Goal: Task Accomplishment & Management: Manage account settings

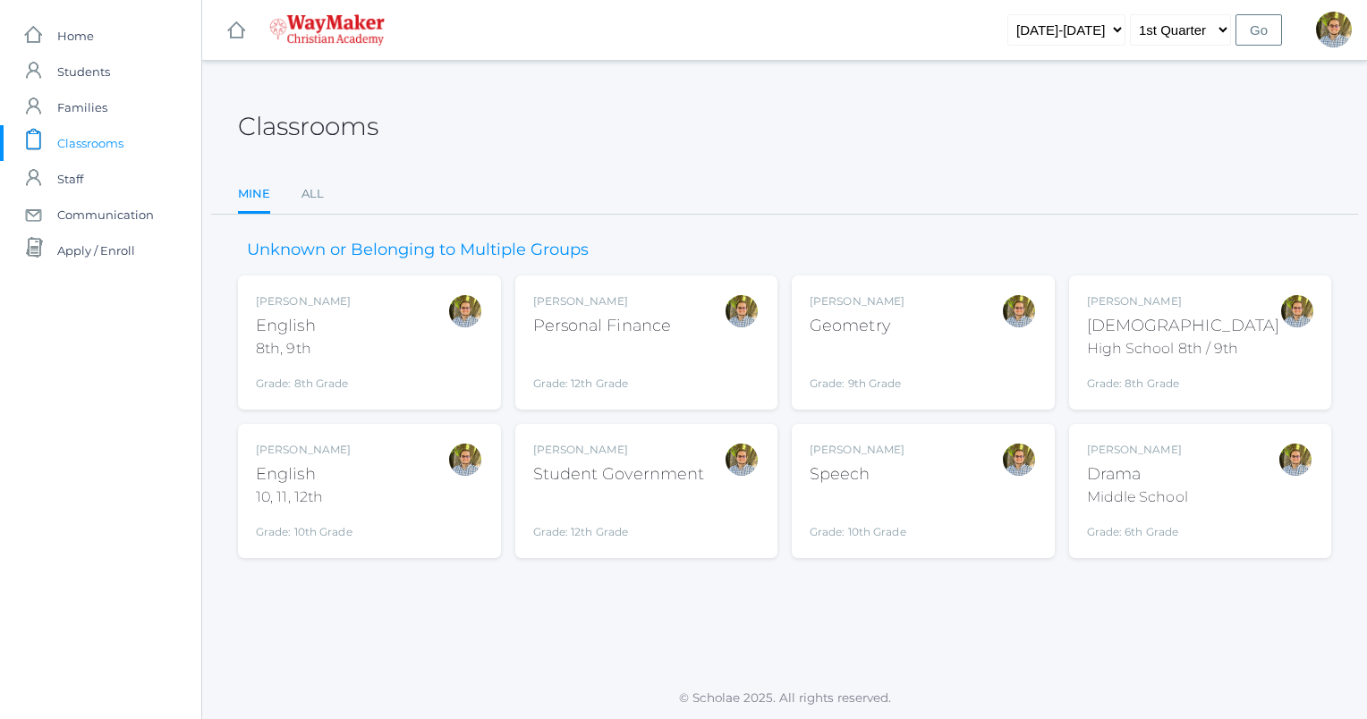
click at [394, 340] on div "[PERSON_NAME] [DEMOGRAPHIC_DATA] 8th, 9th Grade: 8th Grade 08ENGLISH" at bounding box center [369, 342] width 227 height 98
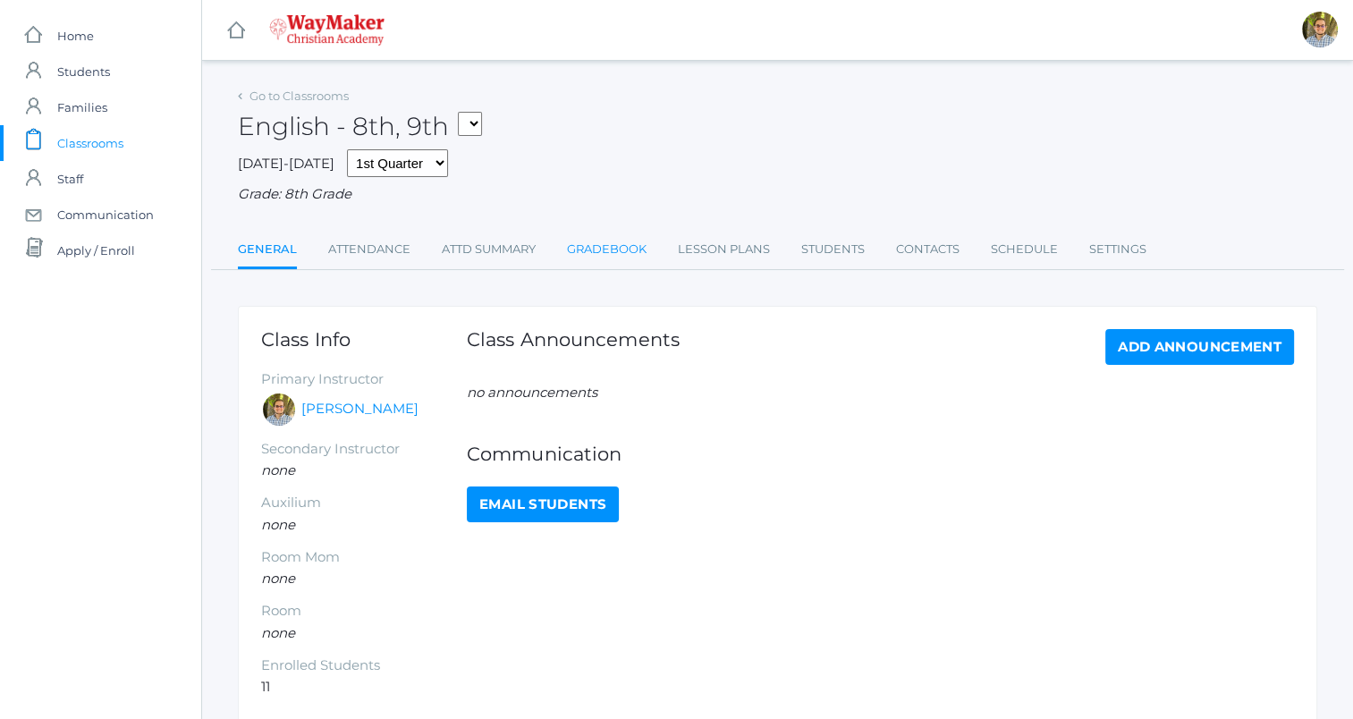
click at [579, 250] on link "Gradebook" at bounding box center [607, 250] width 80 height 36
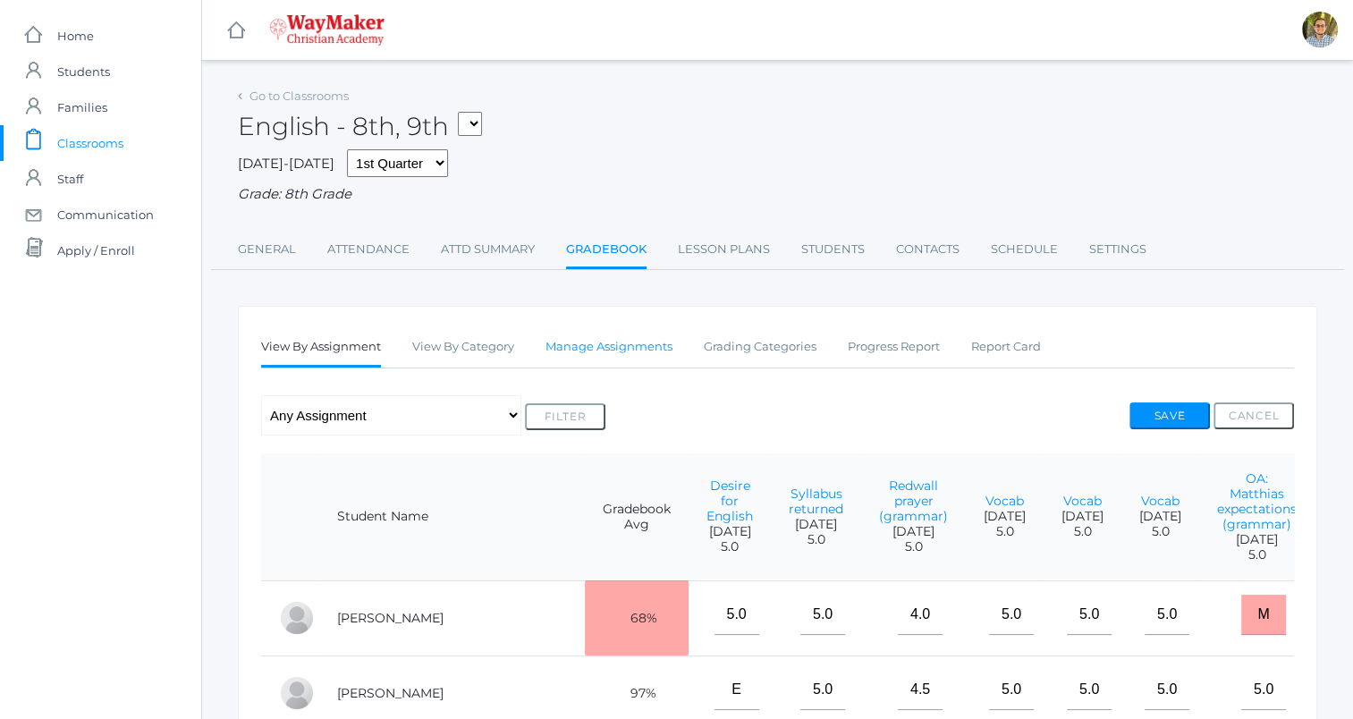
click at [651, 340] on link "Manage Assignments" at bounding box center [609, 347] width 127 height 36
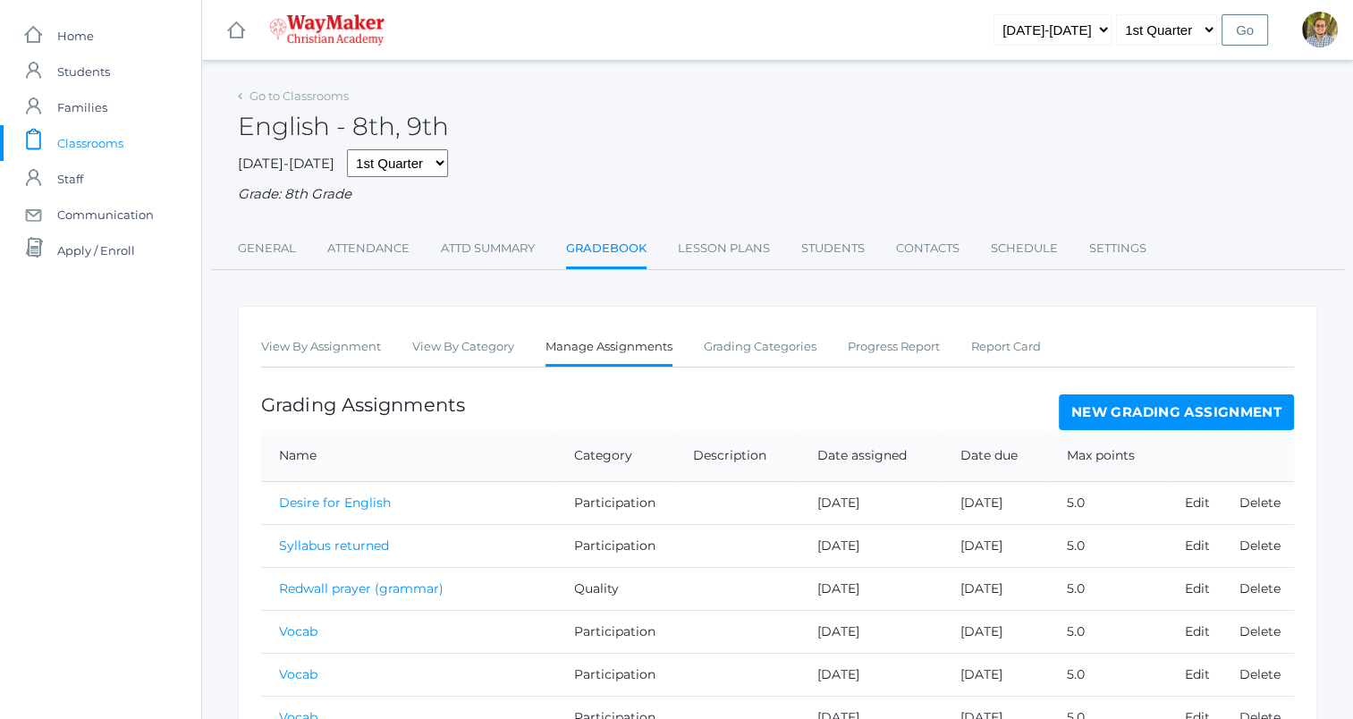
click at [1142, 412] on link "New Grading Assignment" at bounding box center [1176, 412] width 235 height 36
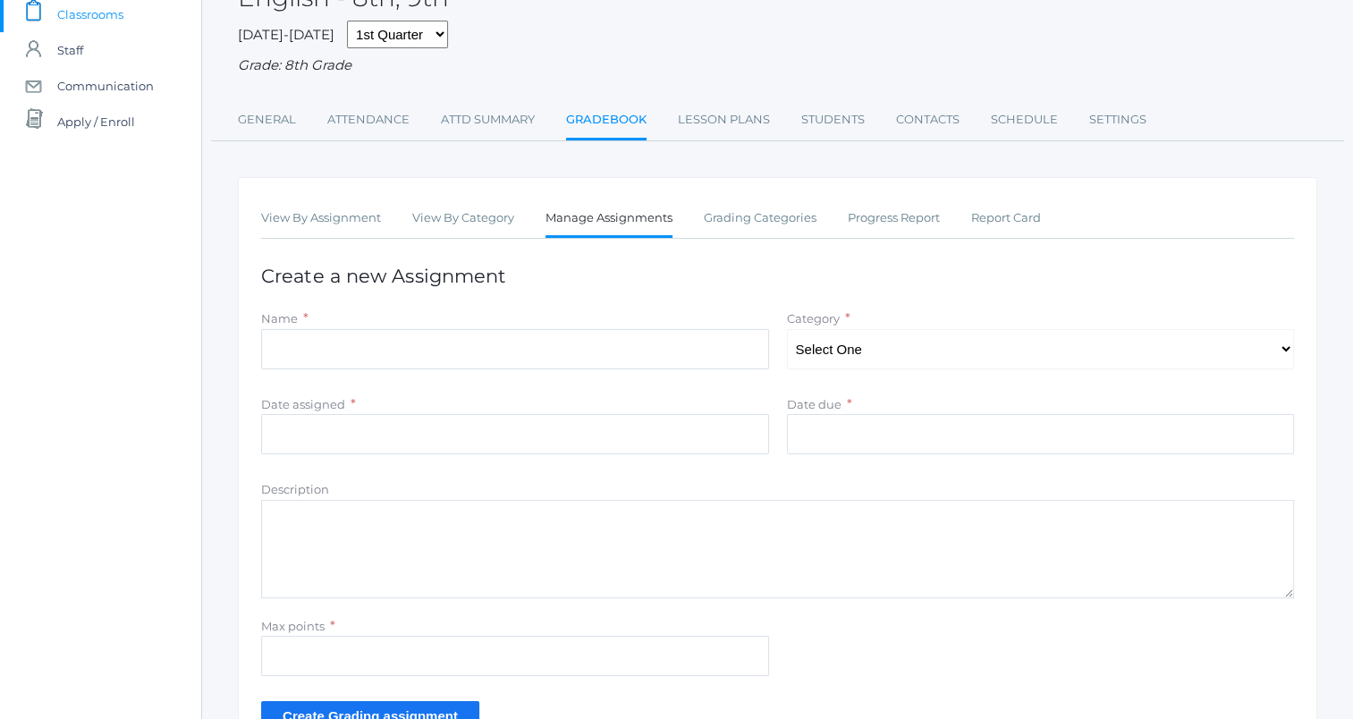
scroll to position [149, 0]
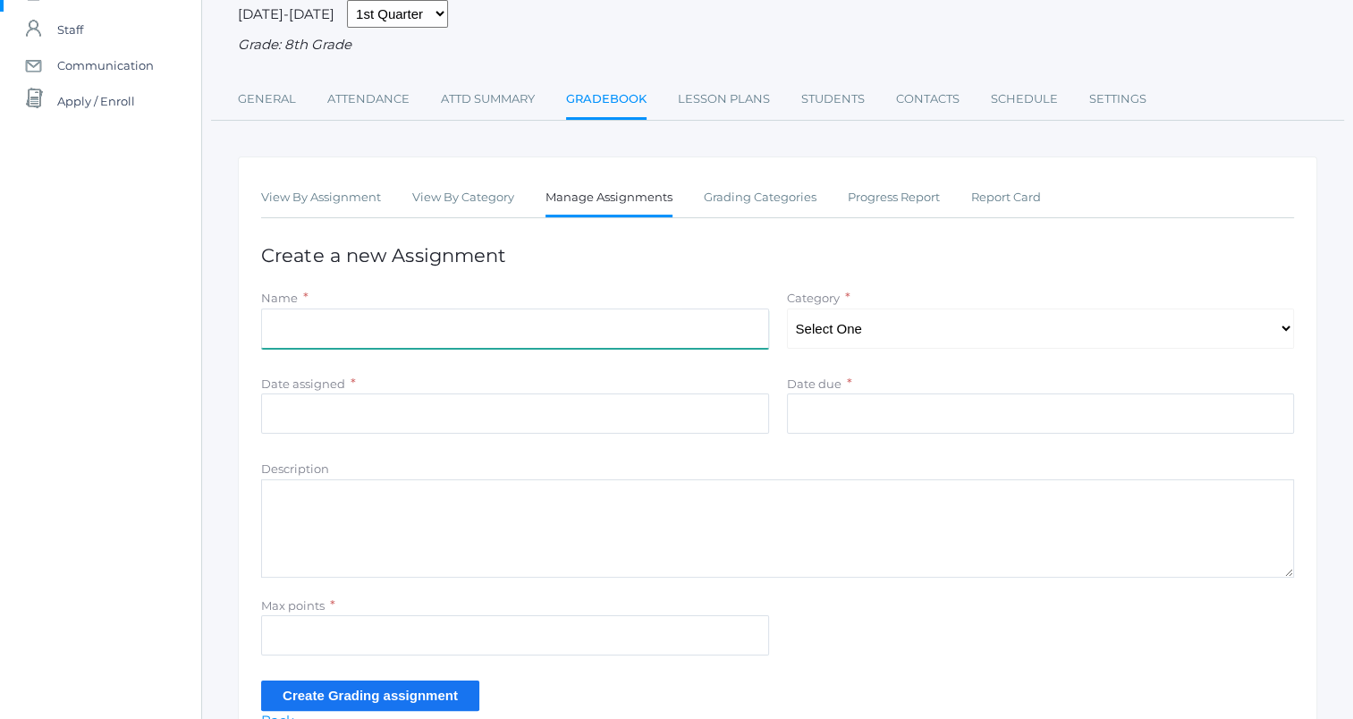
click at [691, 330] on input "Name" at bounding box center [515, 329] width 508 height 40
type input "Yesterday's reading"
type input "2025-09-10"
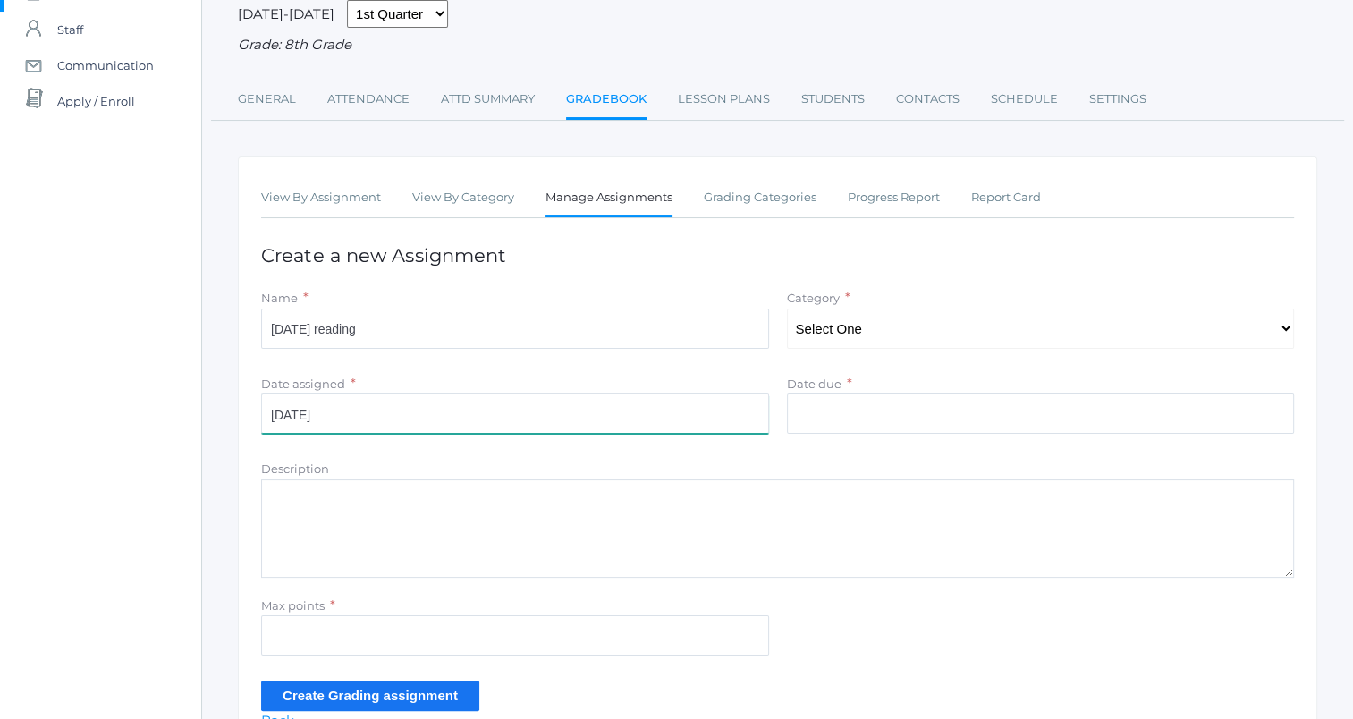
type input "2025-09-10"
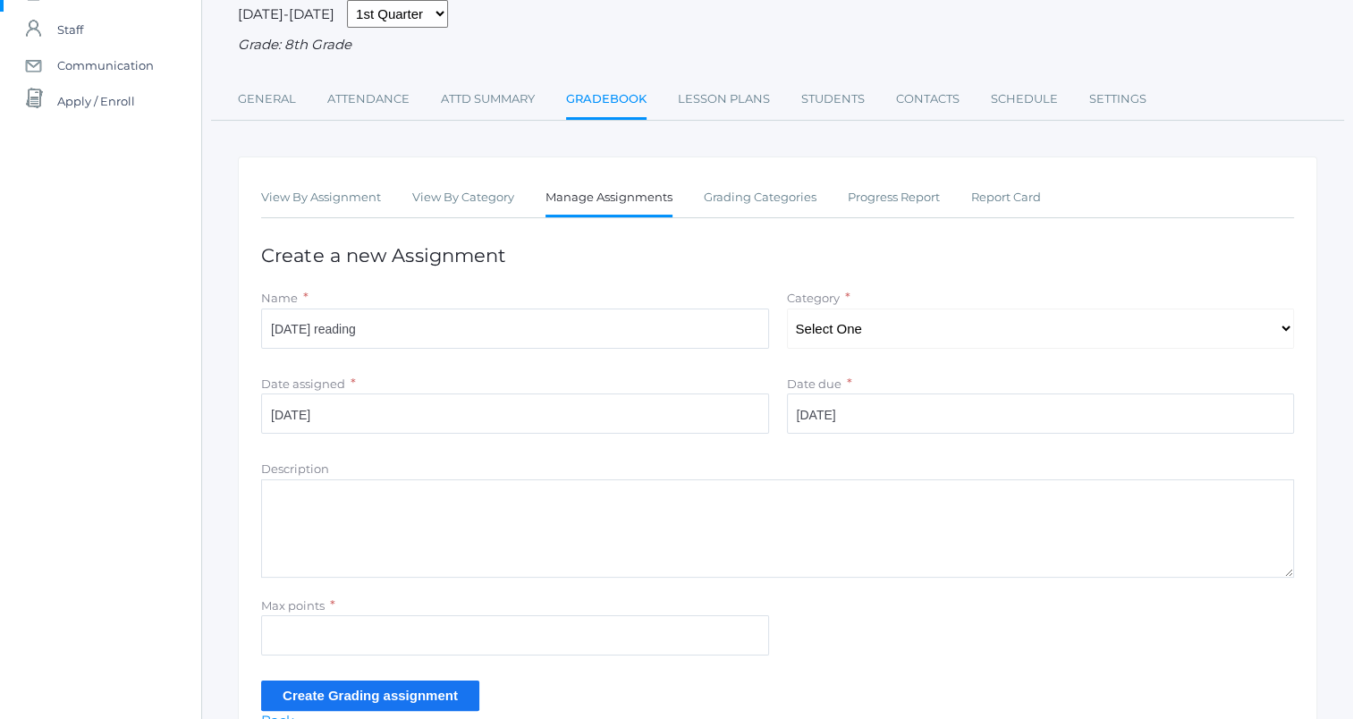
type input "5"
click at [895, 329] on select "Select One Participation Accuracy Quality" at bounding box center [1041, 329] width 508 height 40
select select "1065"
click at [787, 309] on select "Select One Participation Accuracy Quality" at bounding box center [1041, 329] width 508 height 40
click at [607, 326] on input "Yesterday's reading" at bounding box center [515, 329] width 508 height 40
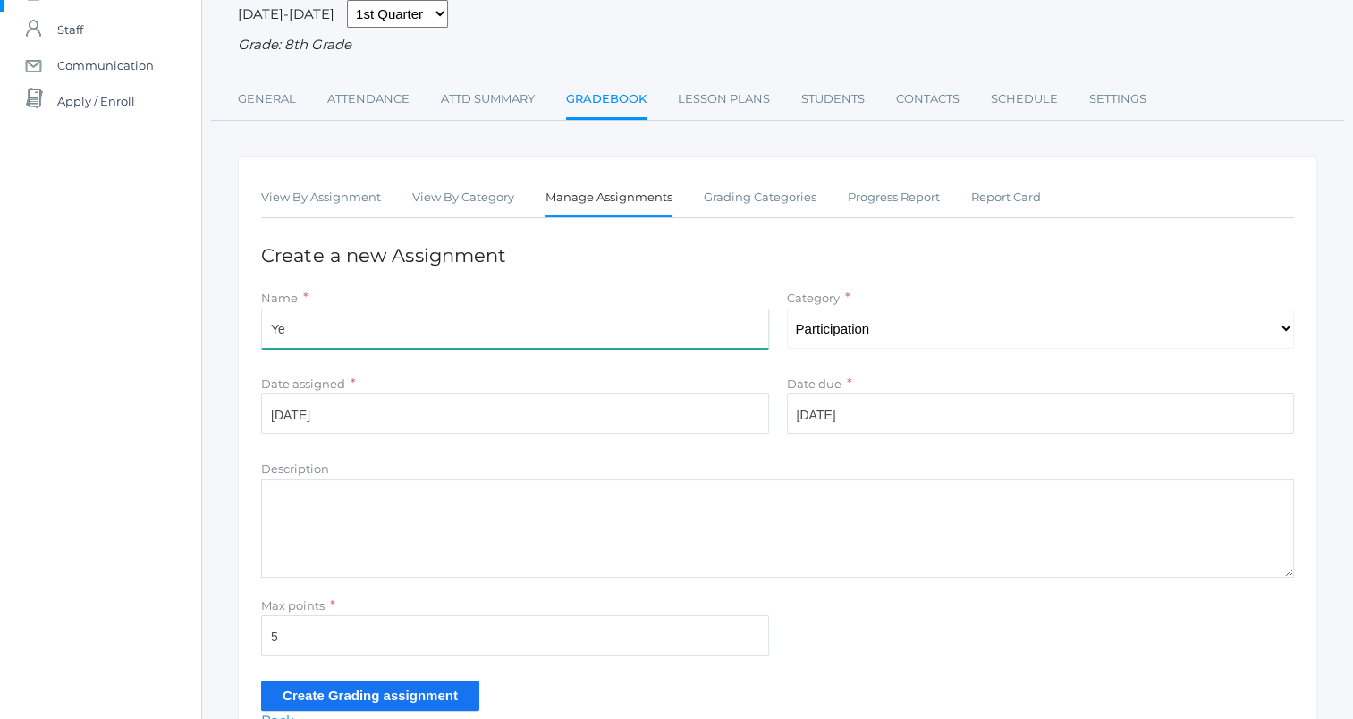
type input "Y"
type input "P"
type input "B"
type input "Poem work (back to one)"
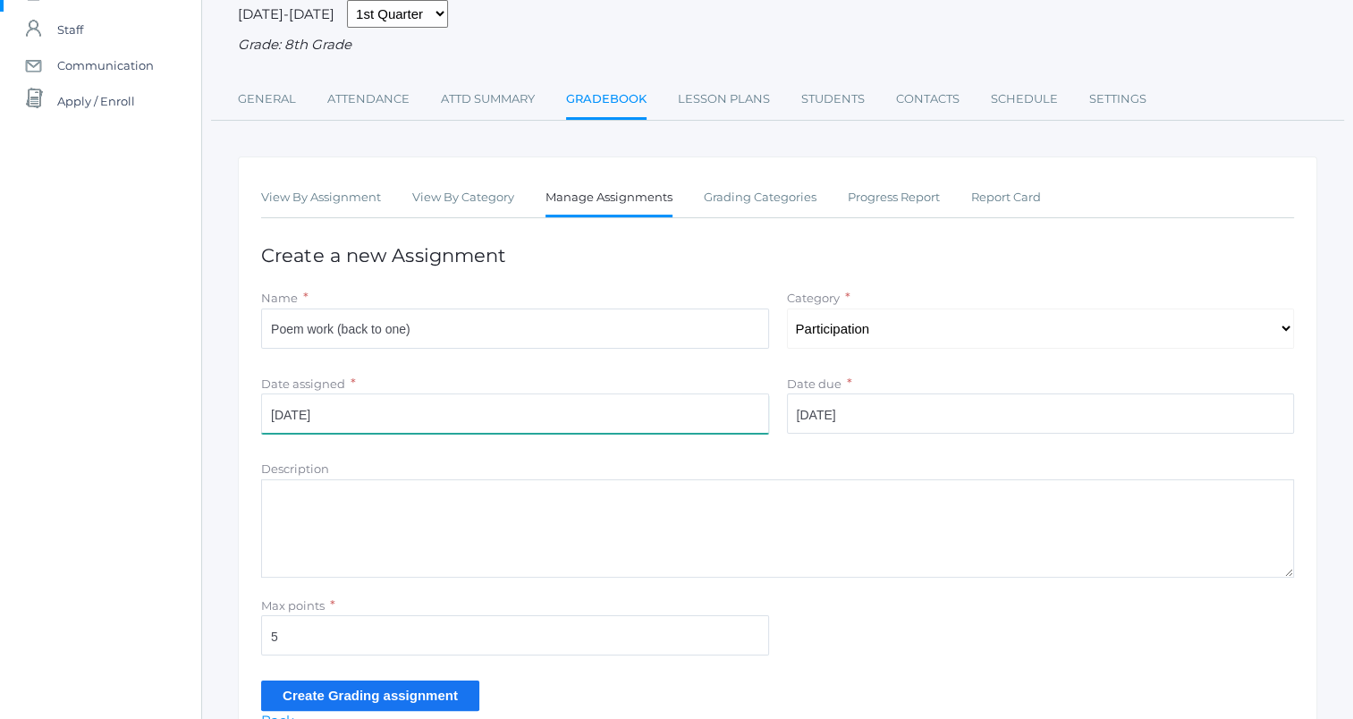
click at [513, 433] on input "2025-09-10" at bounding box center [515, 414] width 508 height 40
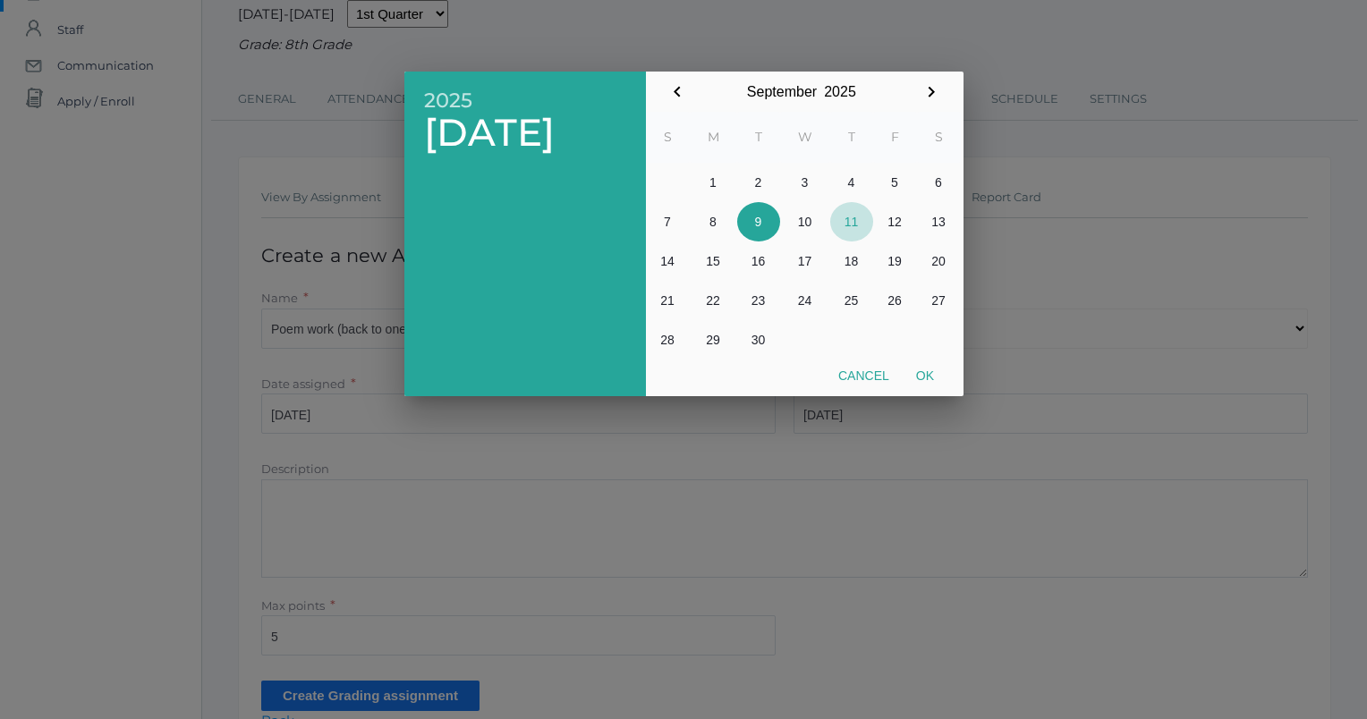
click at [857, 212] on button "11" at bounding box center [851, 221] width 43 height 39
click at [934, 372] on button "Ok" at bounding box center [925, 376] width 45 height 32
type input "[DATE]"
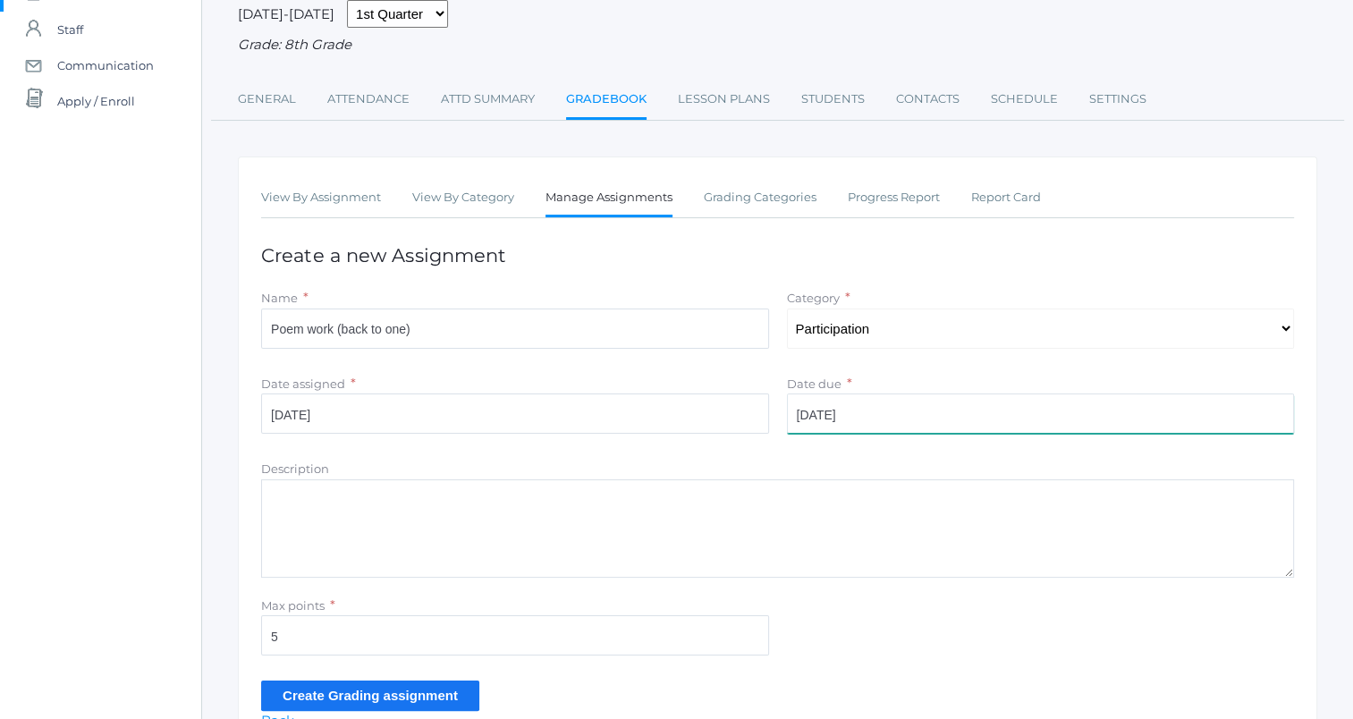
click at [948, 414] on input "2025-09-10" at bounding box center [1041, 414] width 508 height 40
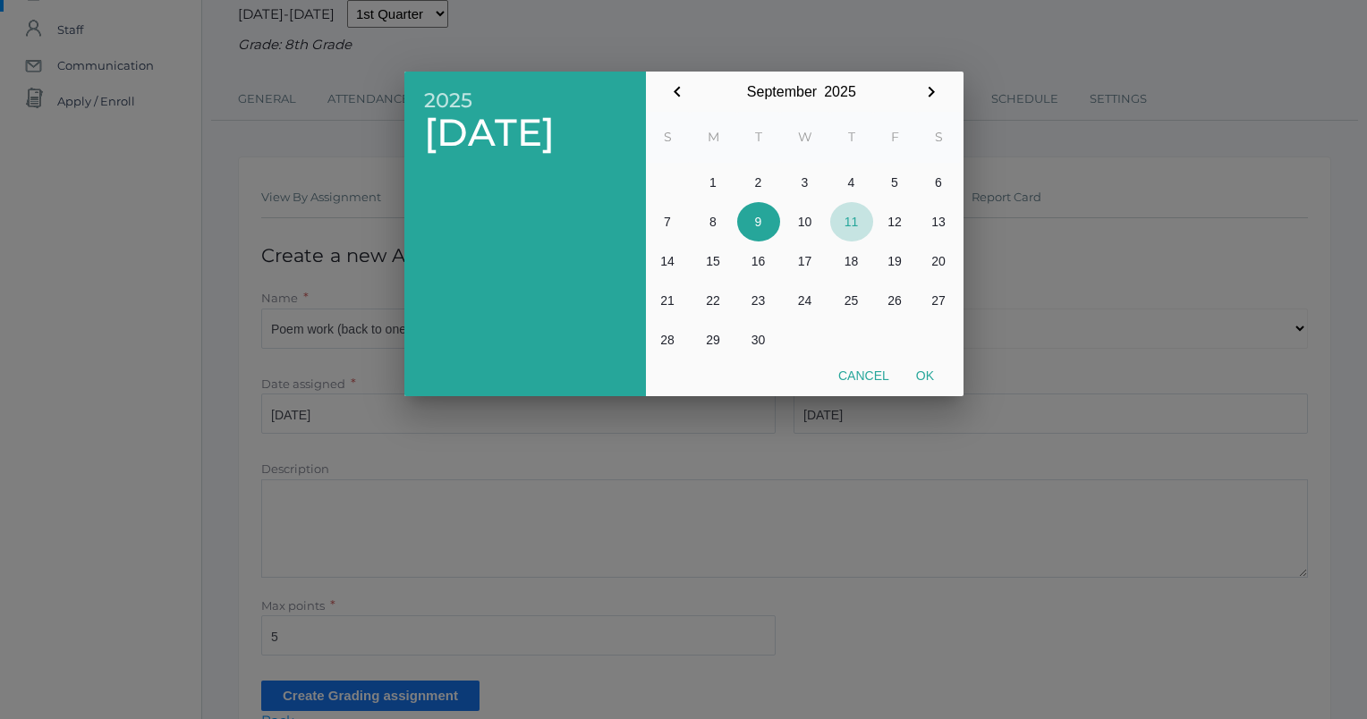
click at [848, 225] on button "11" at bounding box center [851, 221] width 43 height 39
click at [927, 379] on button "Ok" at bounding box center [925, 376] width 45 height 32
type input "[DATE]"
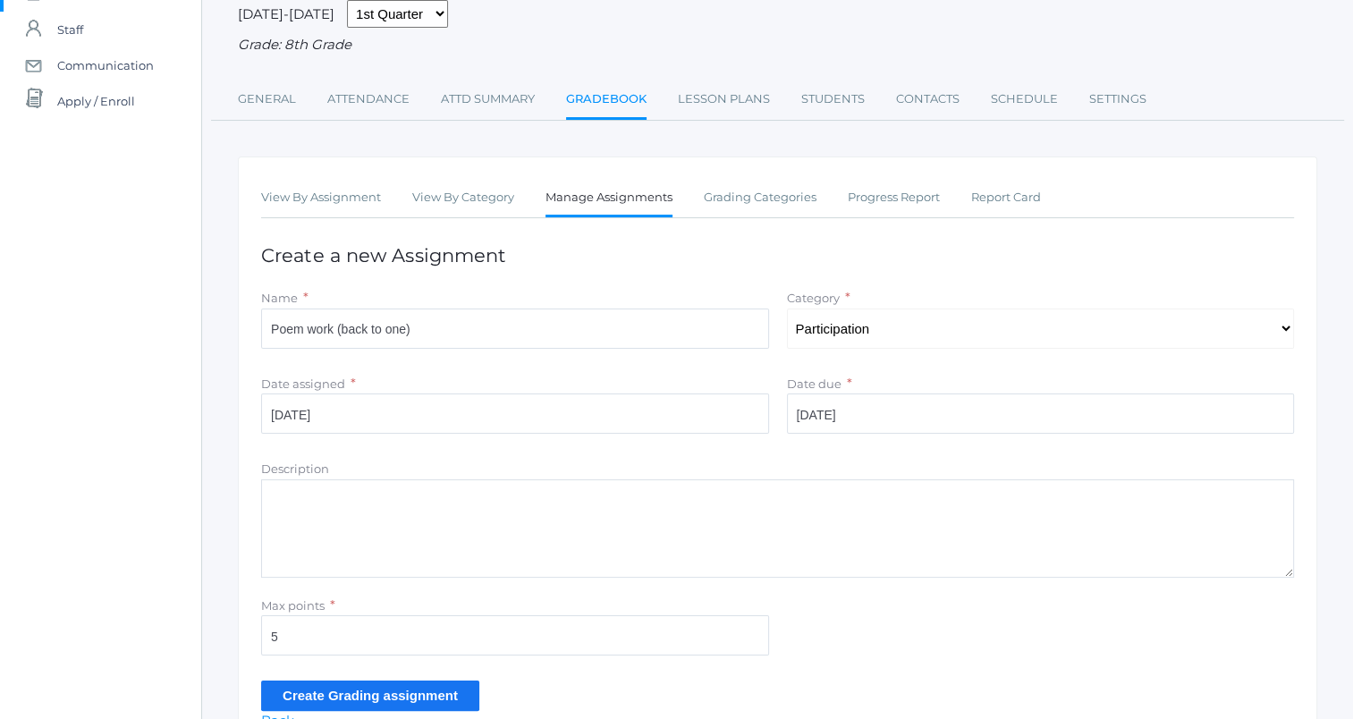
scroll to position [249, 0]
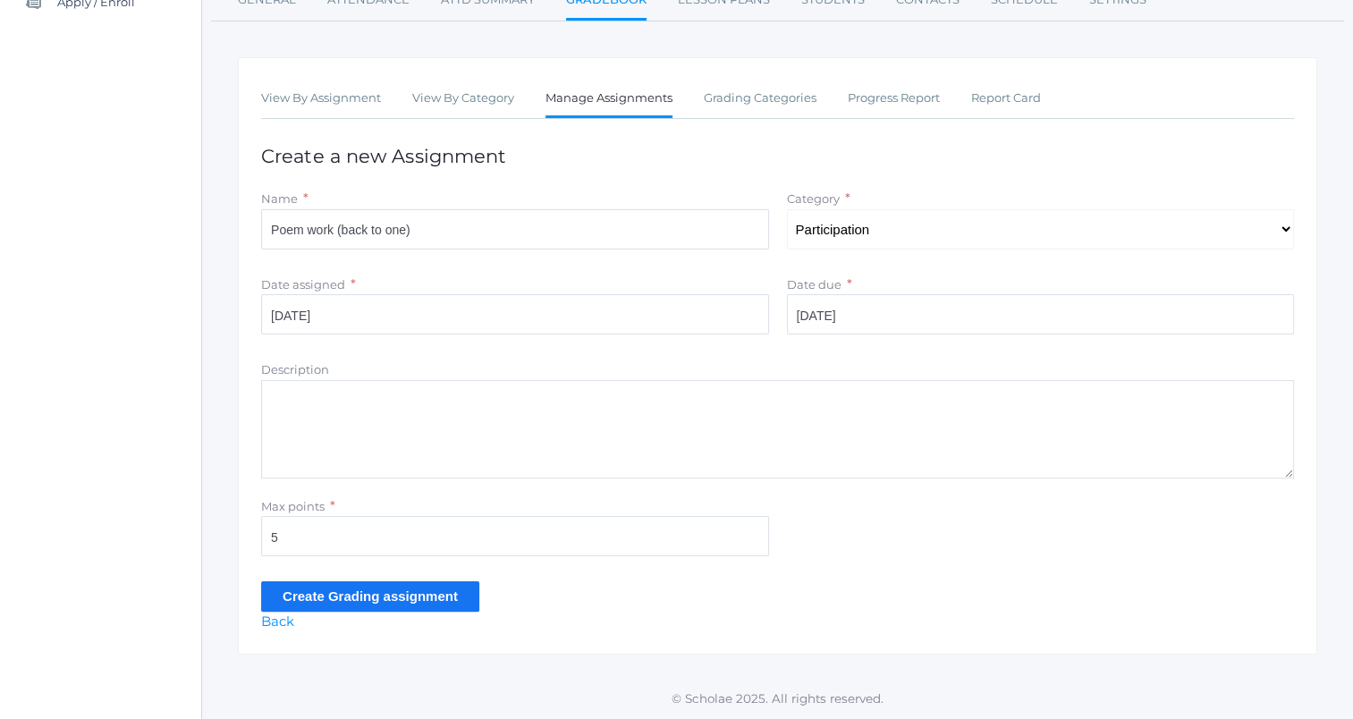
click at [444, 596] on input "Create Grading assignment" at bounding box center [370, 596] width 218 height 30
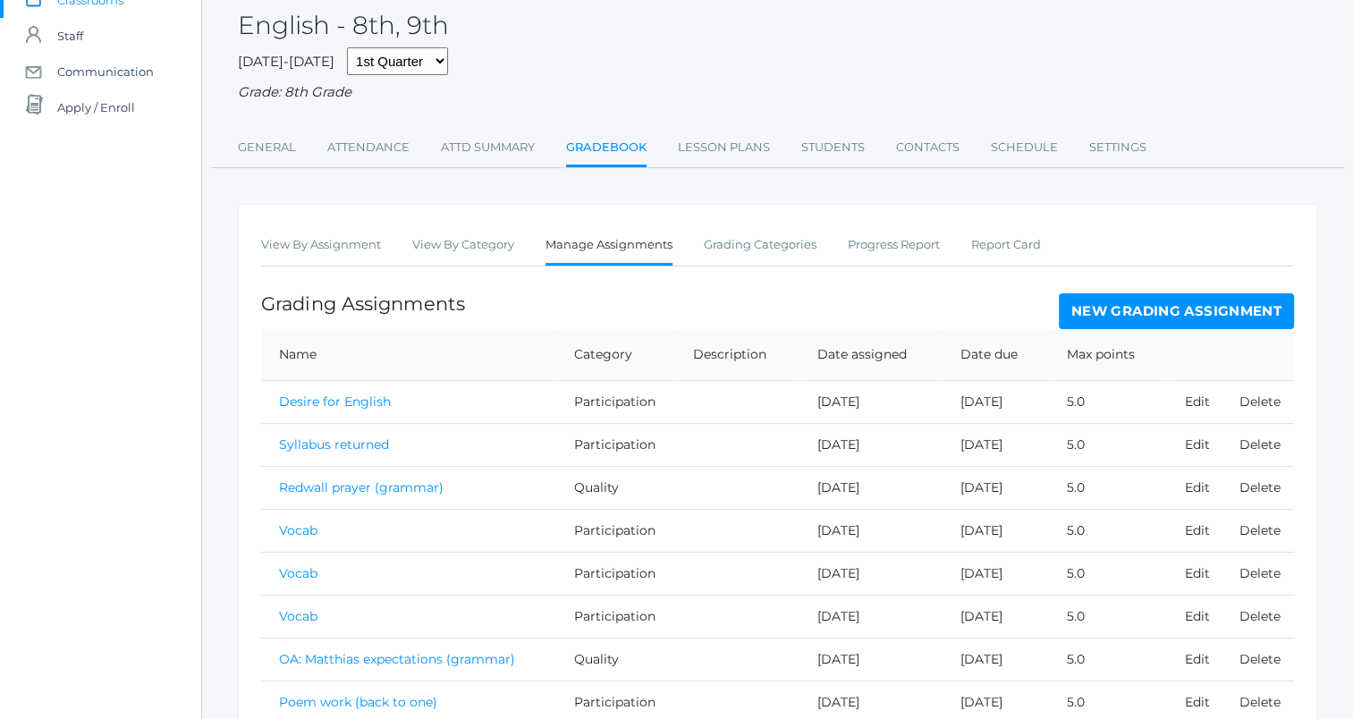
scroll to position [234, 0]
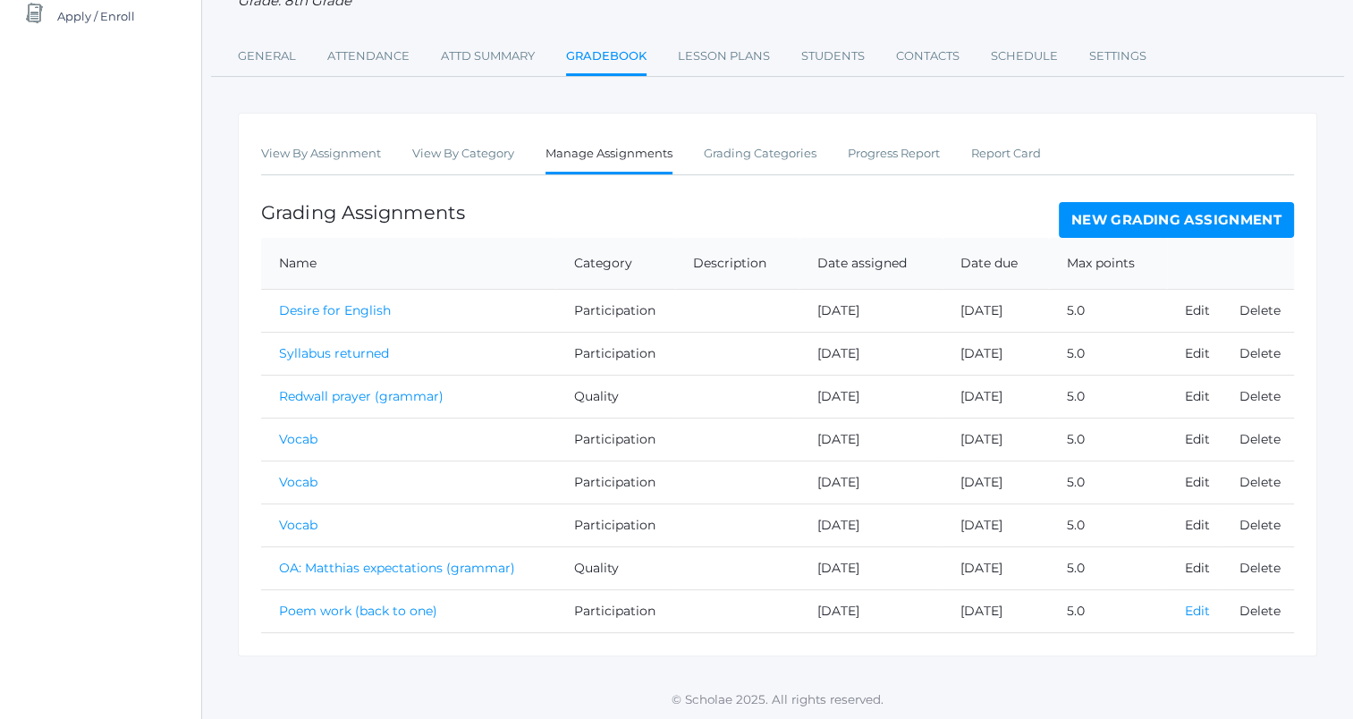
click at [1191, 611] on link "Edit" at bounding box center [1197, 611] width 25 height 16
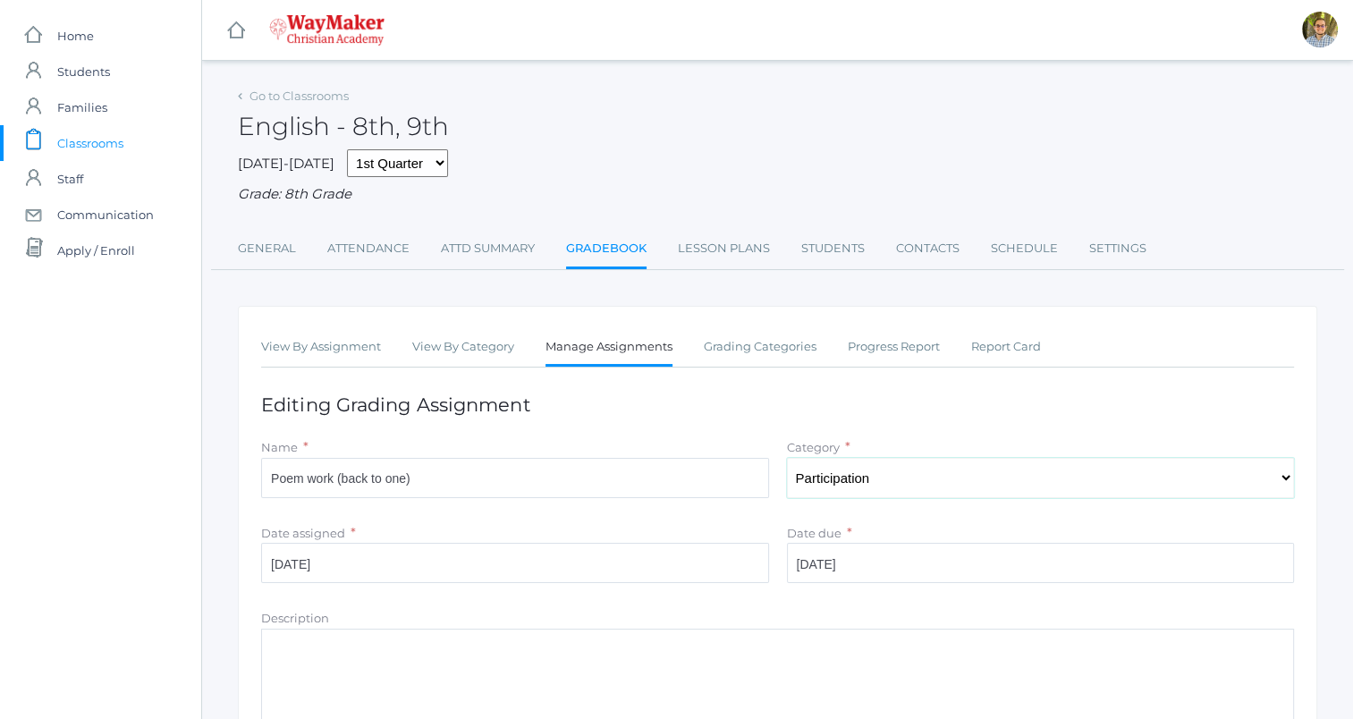
click at [857, 483] on select "Select One Participation Accuracy Quality" at bounding box center [1041, 478] width 508 height 40
select select "1066"
click at [787, 458] on select "Select One Participation Accuracy Quality" at bounding box center [1041, 478] width 508 height 40
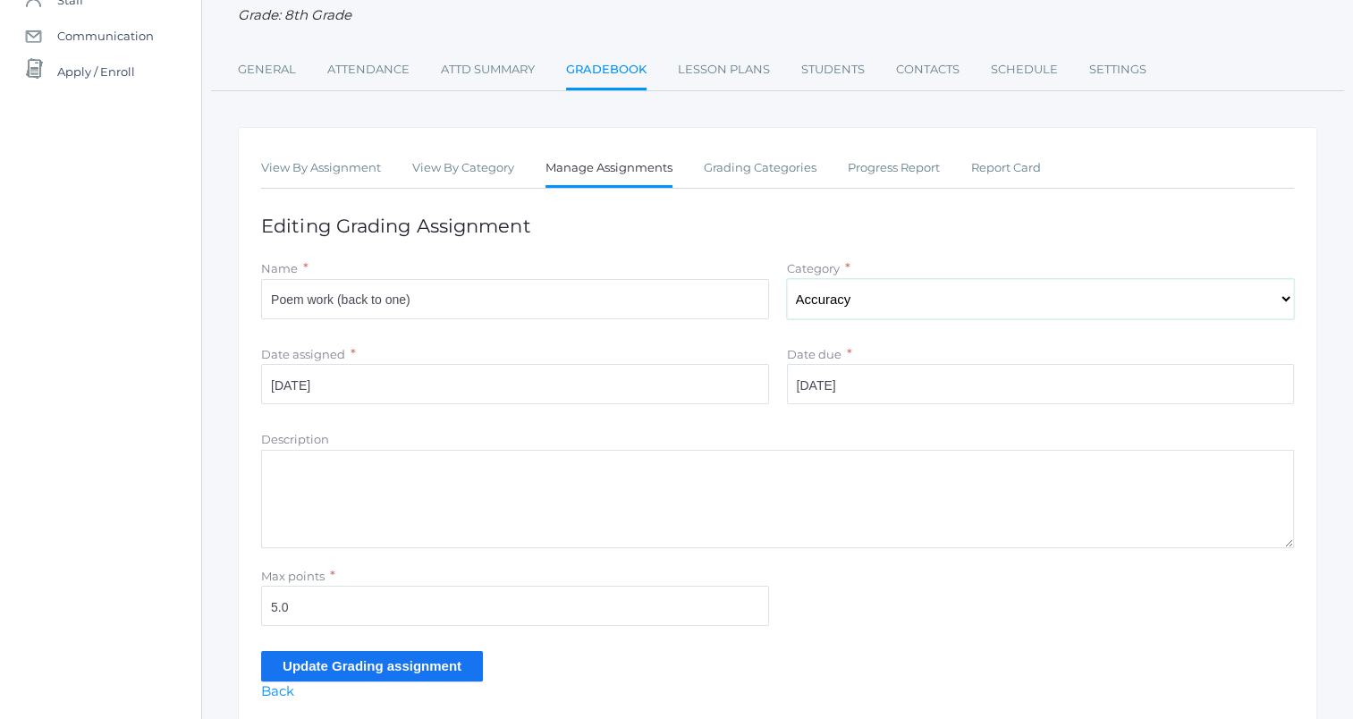
scroll to position [182, 0]
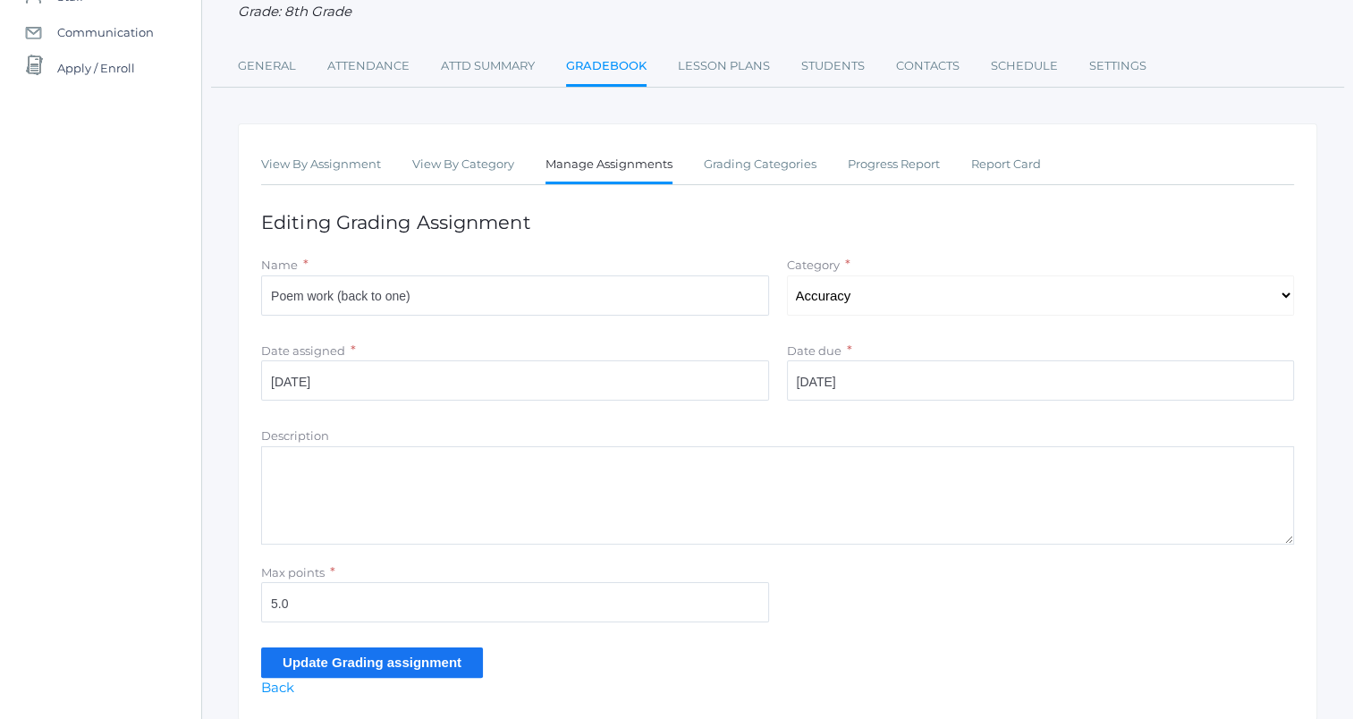
click at [412, 661] on input "Update Grading assignment" at bounding box center [372, 663] width 222 height 30
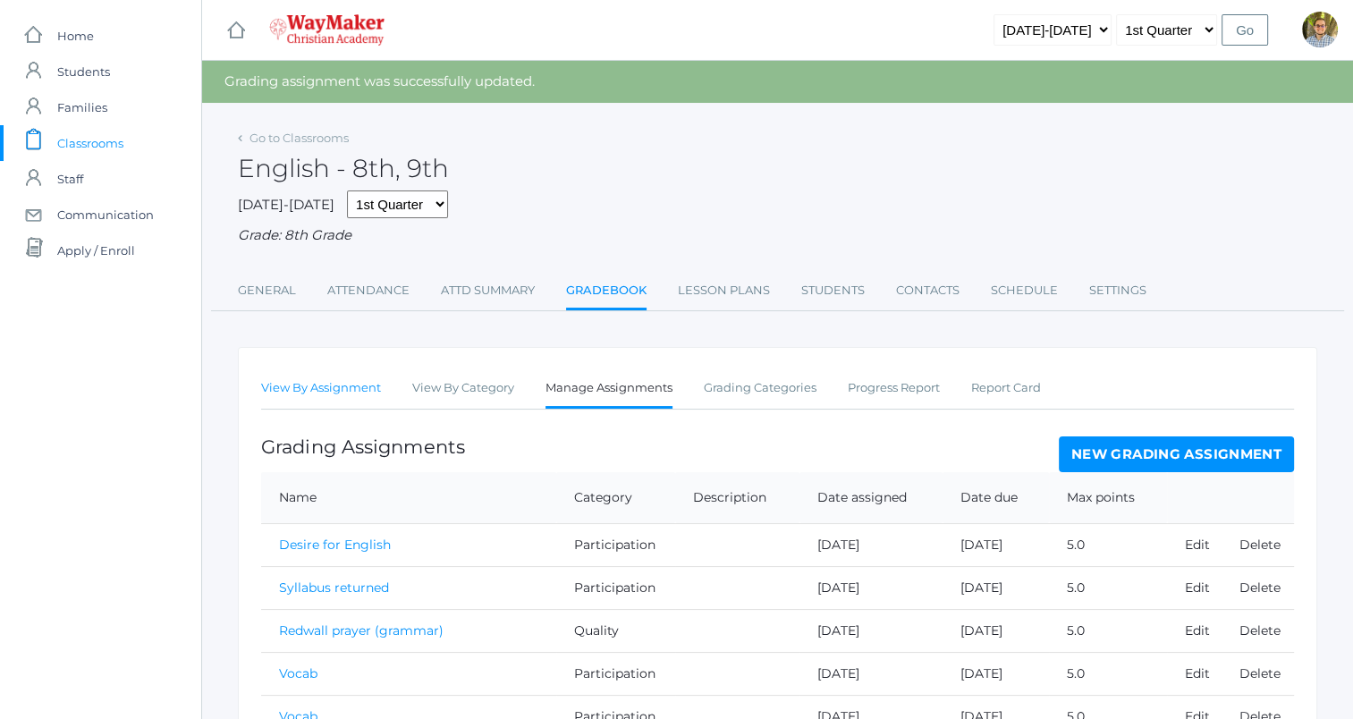
click at [314, 378] on link "View By Assignment" at bounding box center [321, 388] width 120 height 36
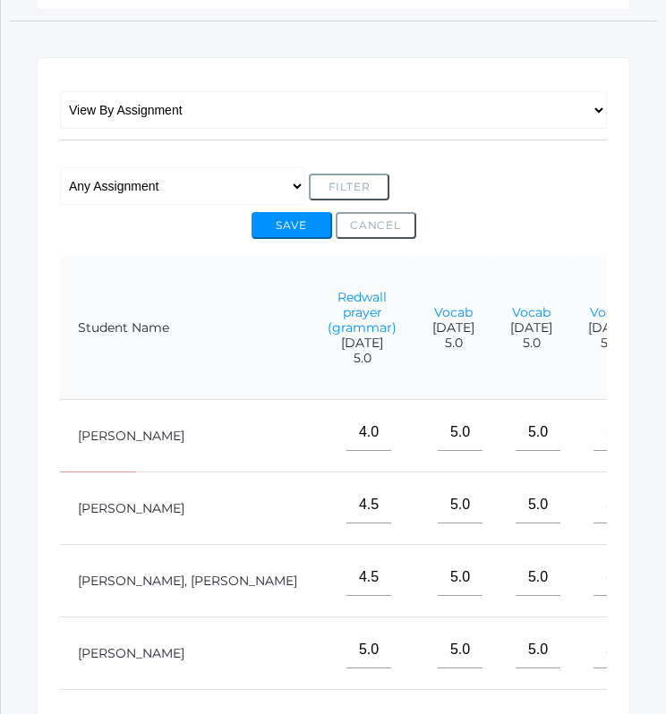
scroll to position [0, 460]
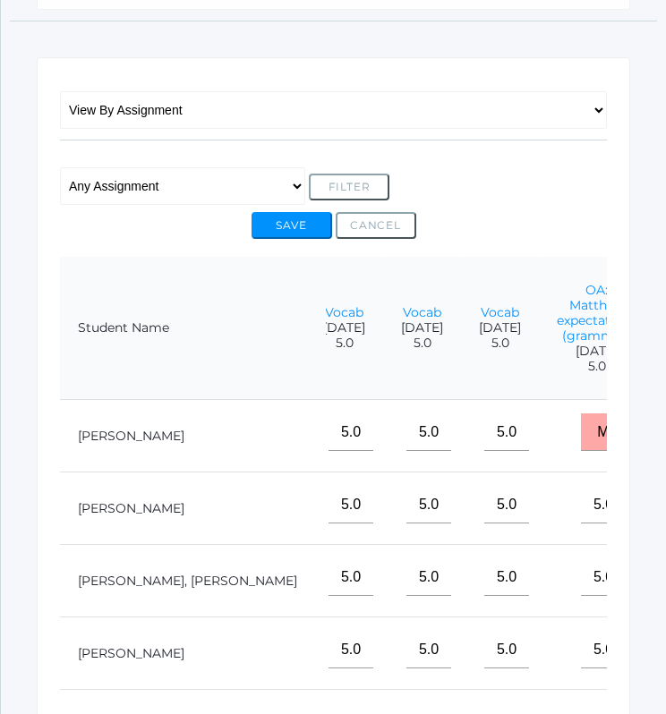
type input"] "6"
type input"] "0"
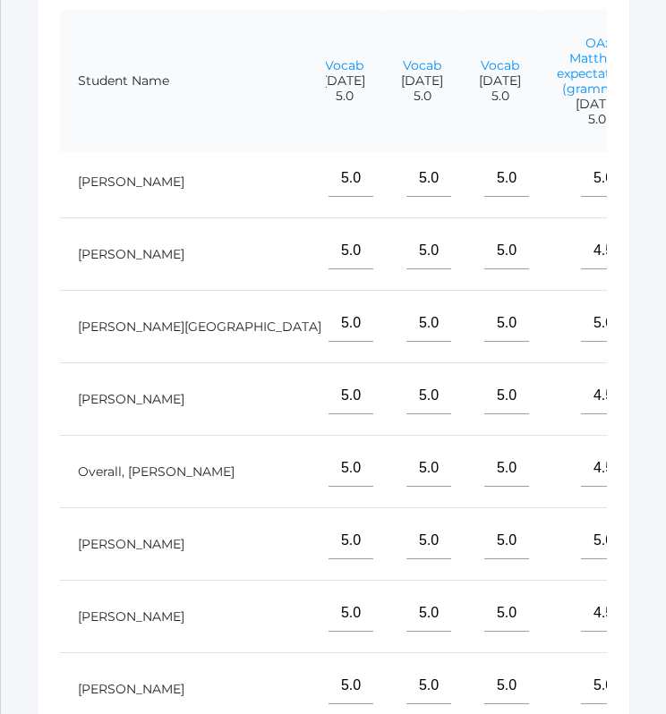
scroll to position [506, 0]
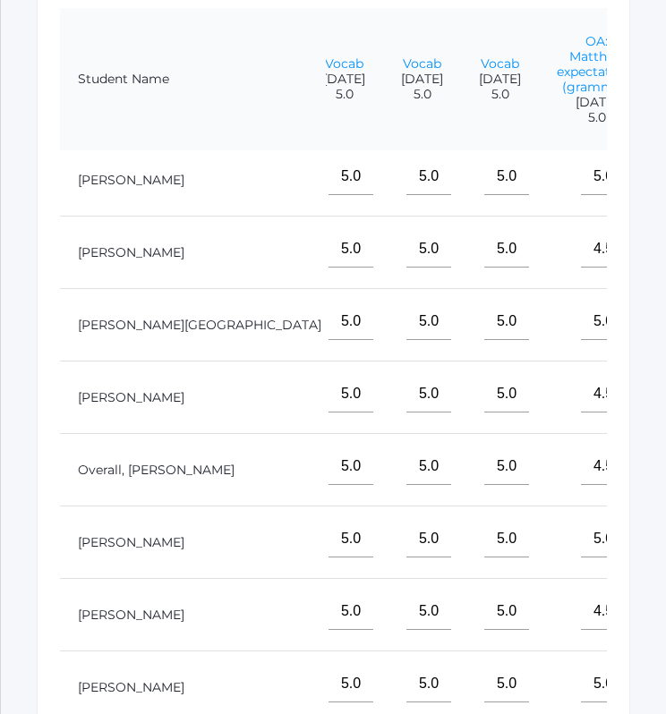
type input"] "1"
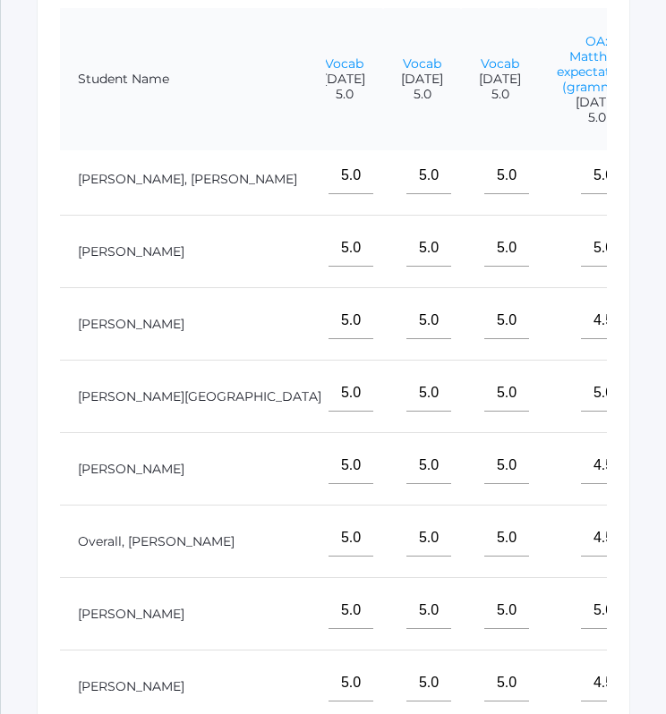
scroll to position [125, 460]
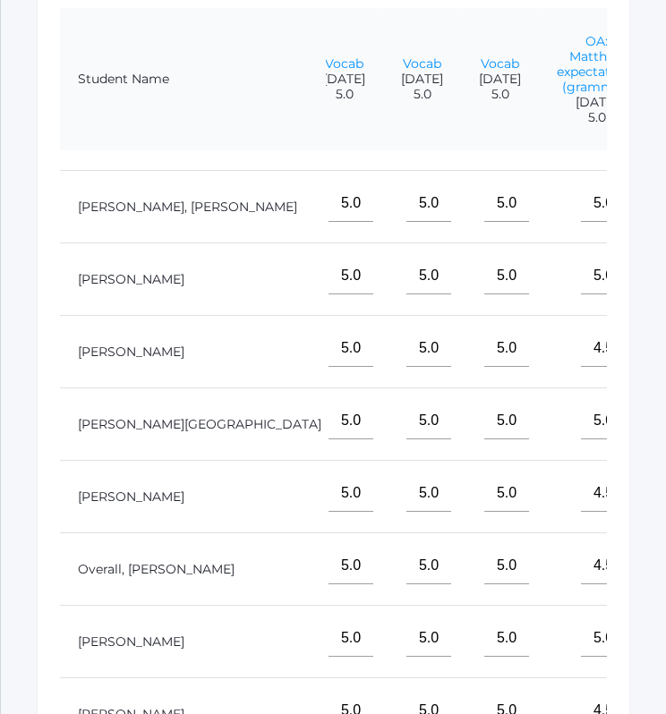
type input"] "6"
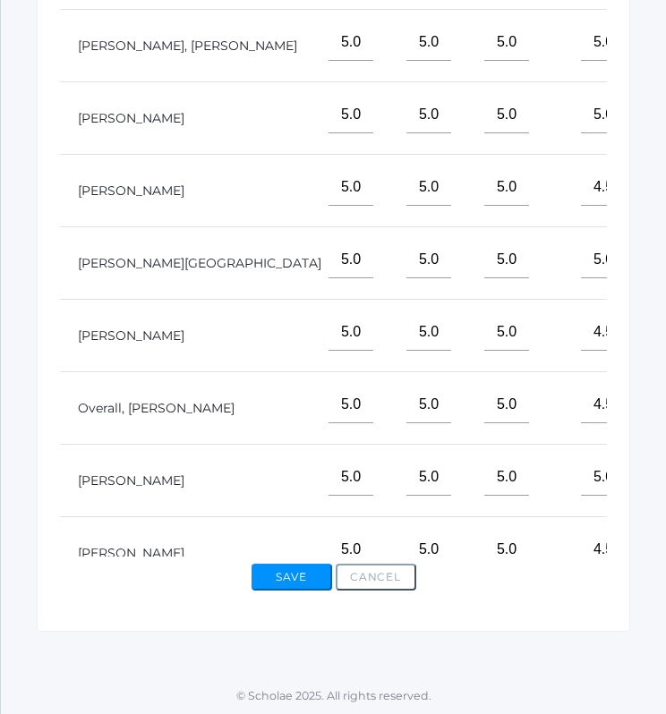
scroll to position [39, 460]
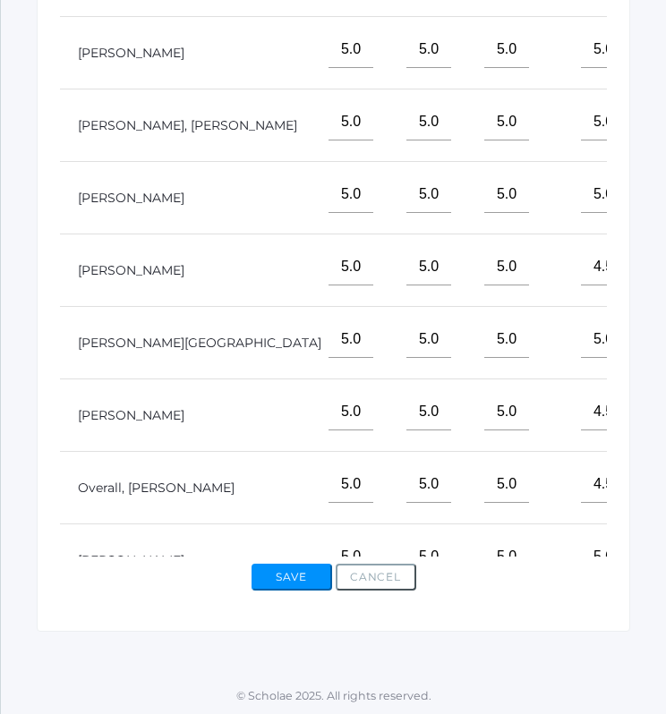
type input"] "6"
type input"] "7"
type input"] "8"
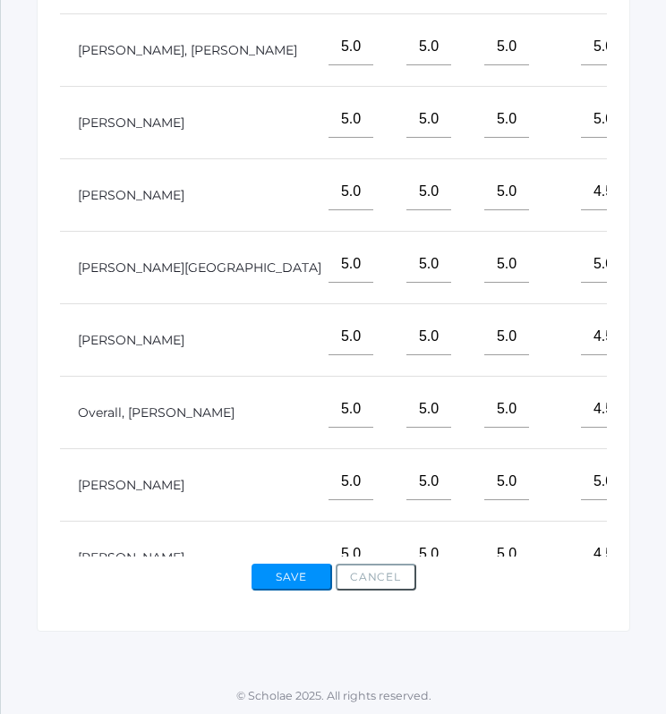
scroll to position [122, 460]
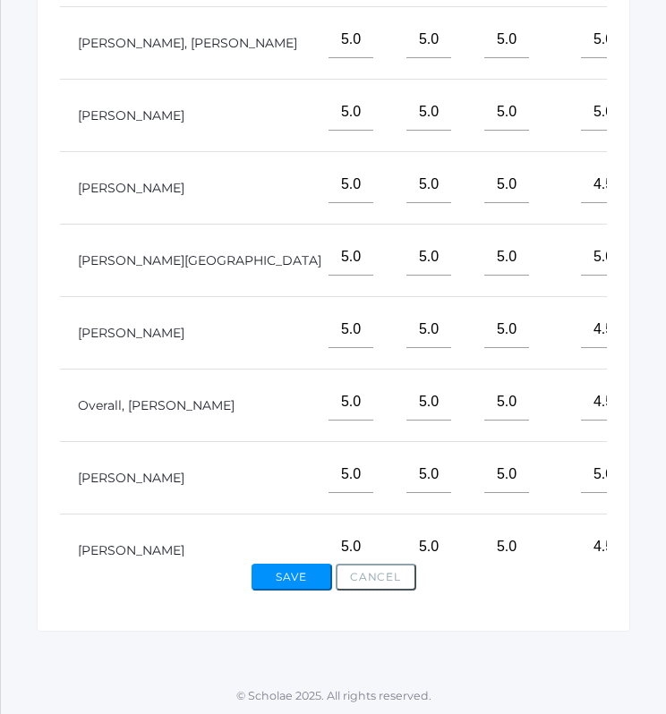
type input"] "6"
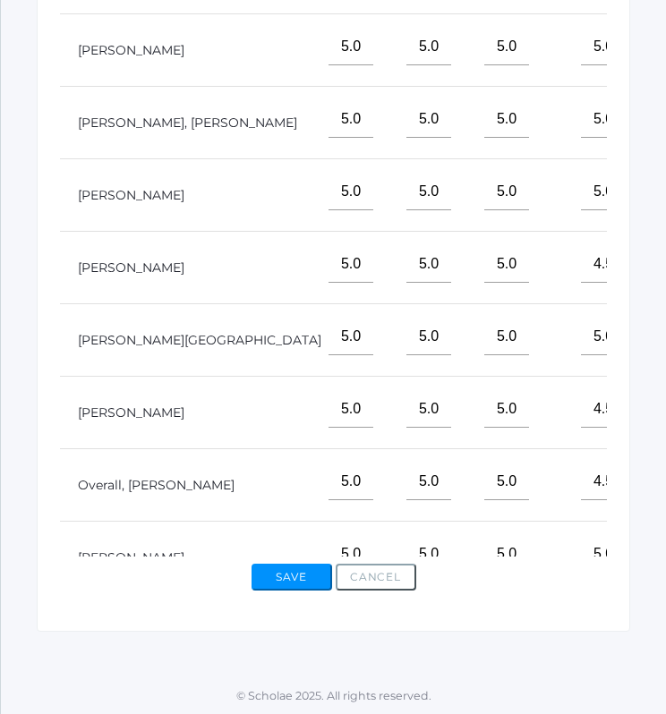
scroll to position [0, 460]
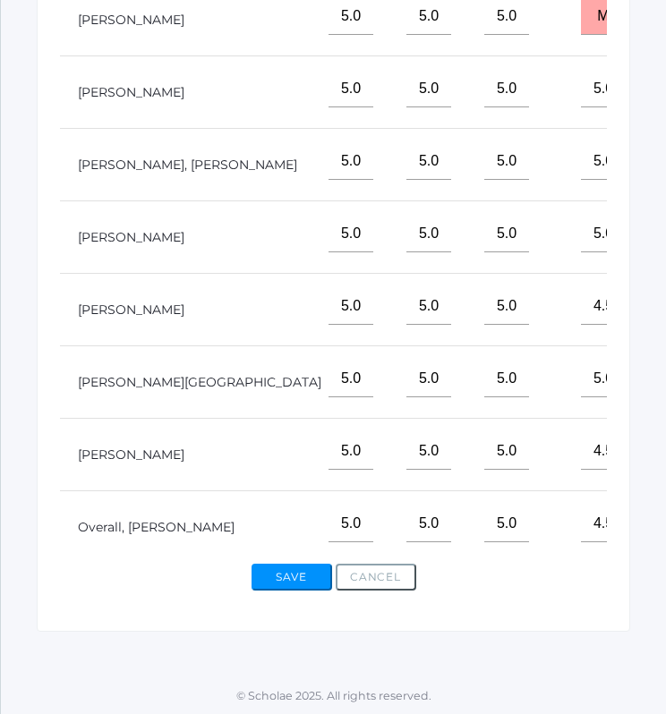
type input"] "6"
type input"] "7"
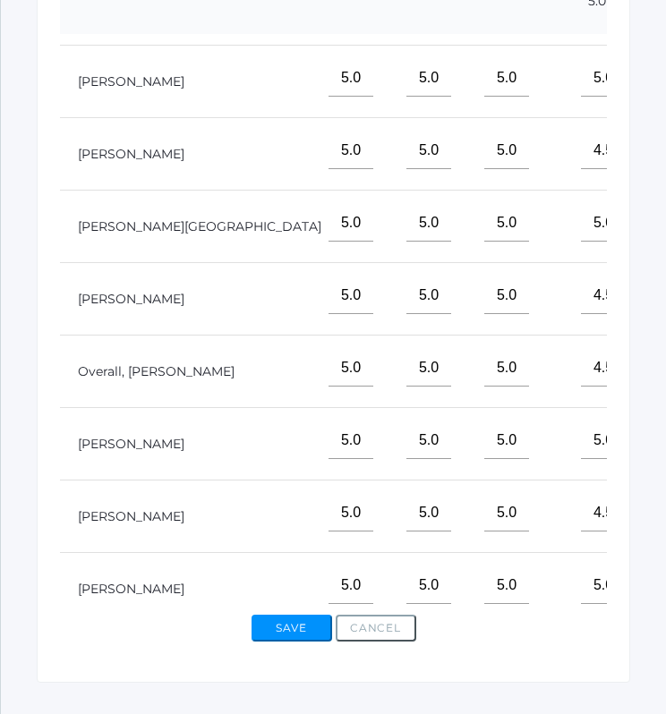
scroll to position [250, 460]
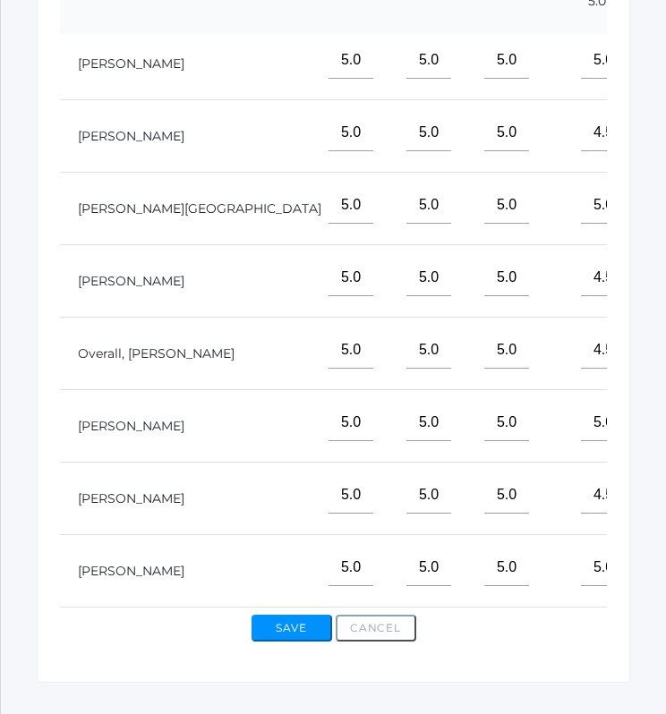
type input"] "6"
type input"] "7"
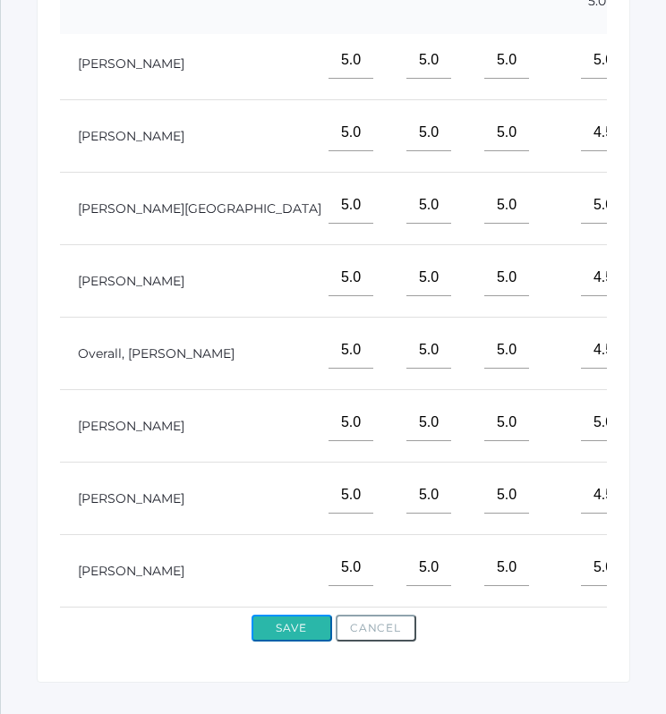
click at [305, 624] on button "Save" at bounding box center [291, 628] width 81 height 27
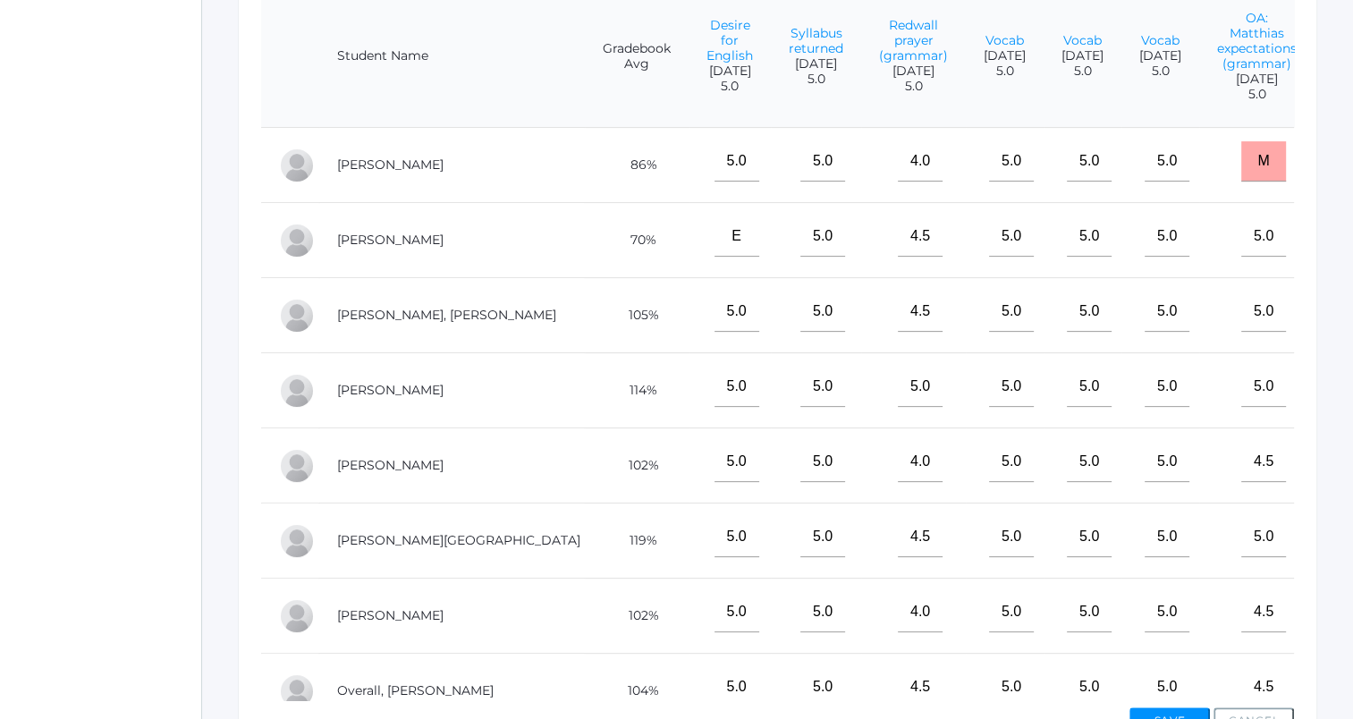
scroll to position [630, 0]
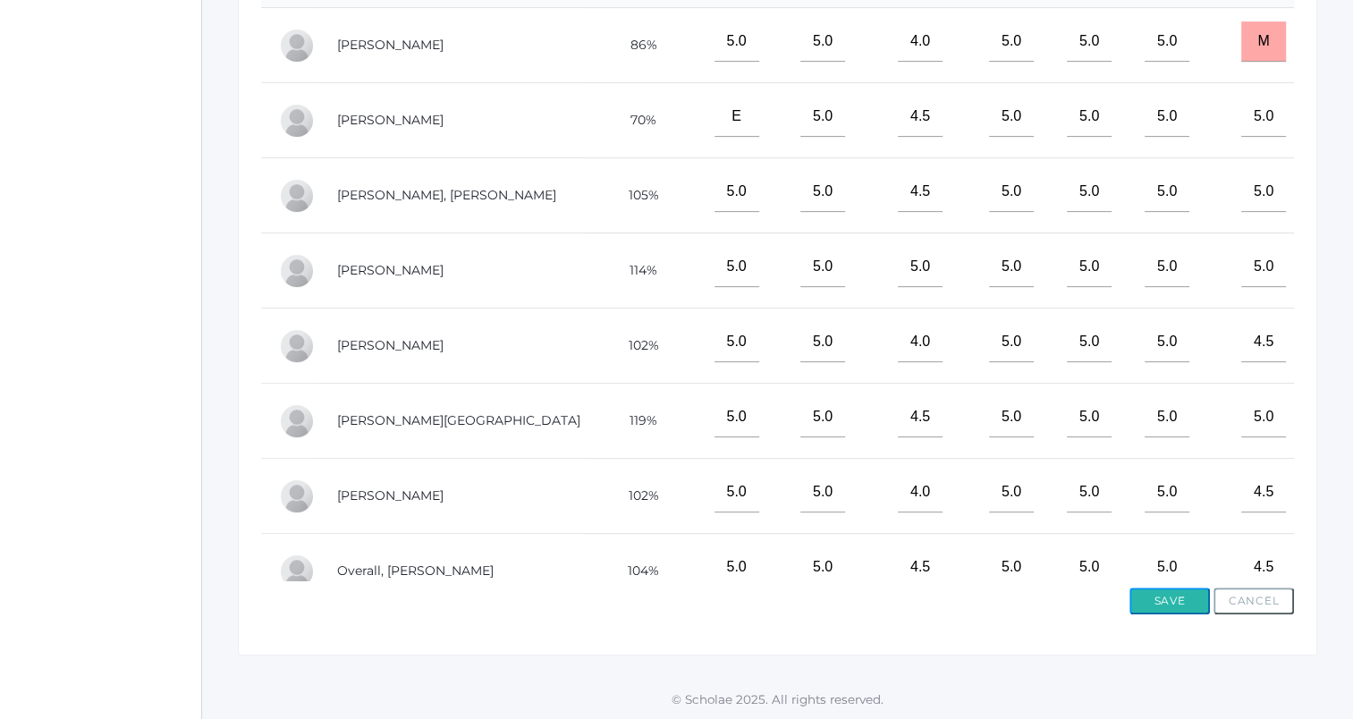
click at [665, 601] on button "Save" at bounding box center [1170, 601] width 81 height 27
